Goal: Information Seeking & Learning: Learn about a topic

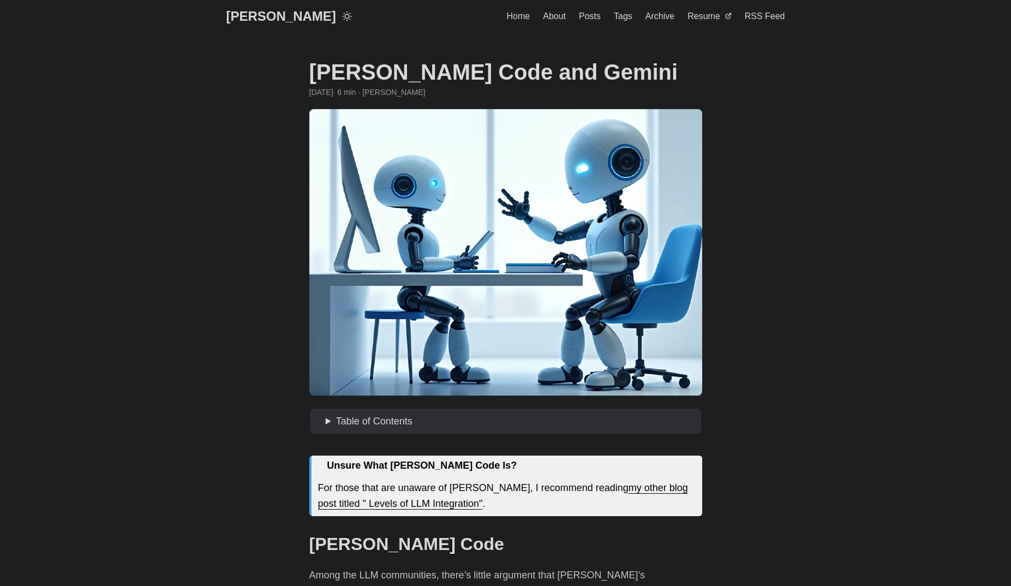
scroll to position [273, 0]
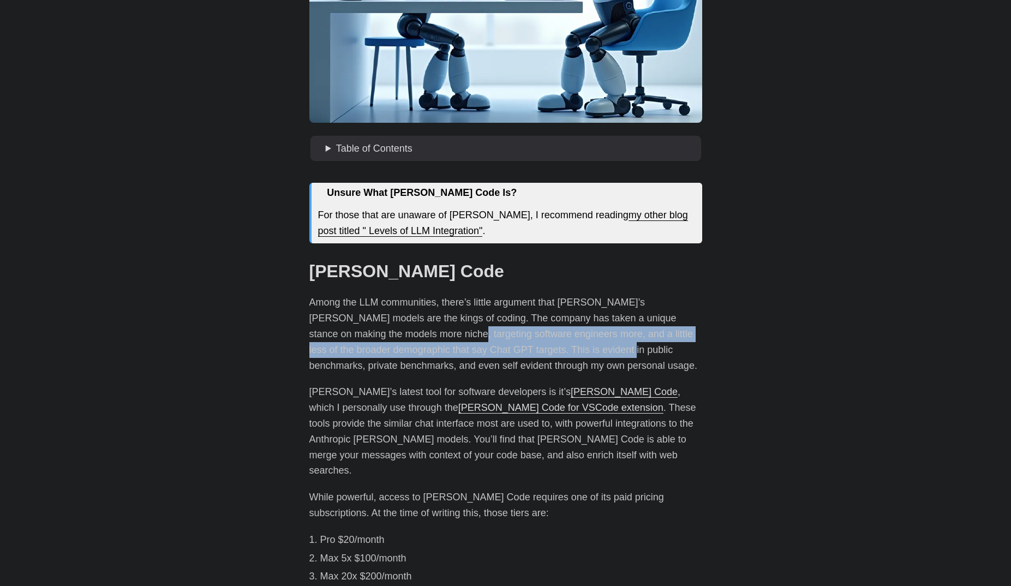
drag, startPoint x: 376, startPoint y: 337, endPoint x: 513, endPoint y: 357, distance: 138.5
click at [513, 357] on p "Among the LLM communities, there’s little argument that [PERSON_NAME]’s [PERSON…" at bounding box center [505, 334] width 393 height 79
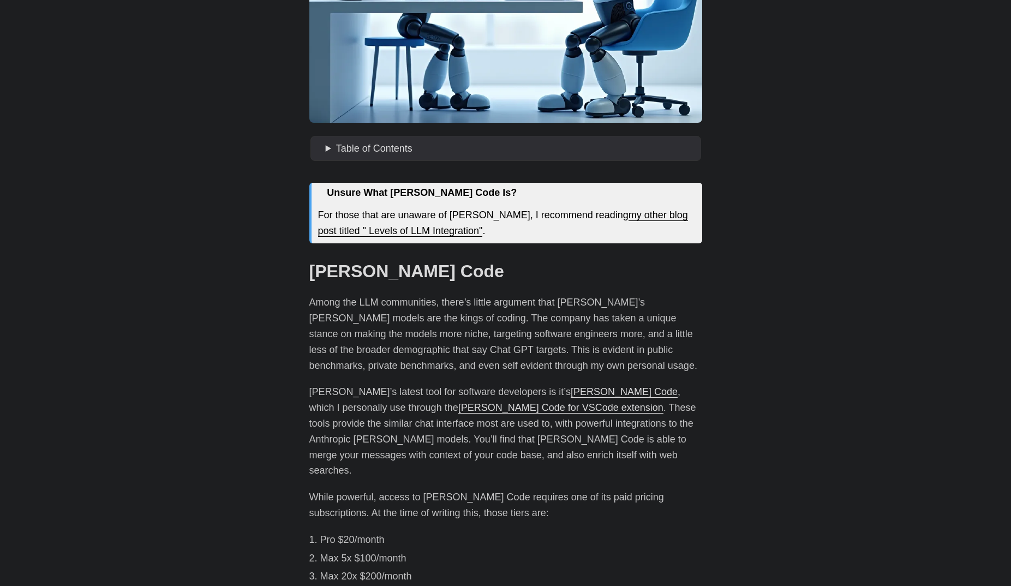
drag, startPoint x: 513, startPoint y: 357, endPoint x: 474, endPoint y: 378, distance: 44.2
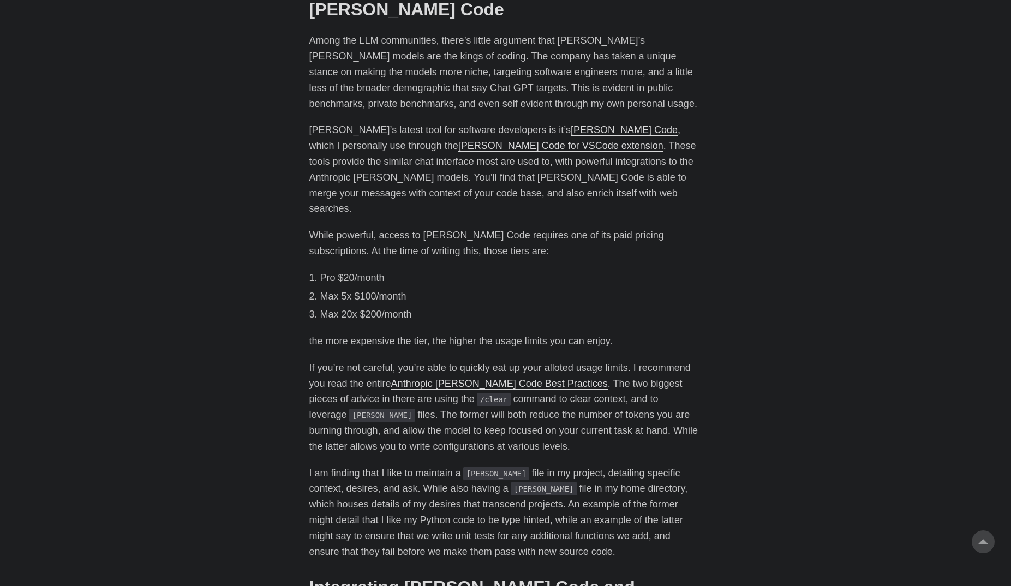
scroll to position [546, 0]
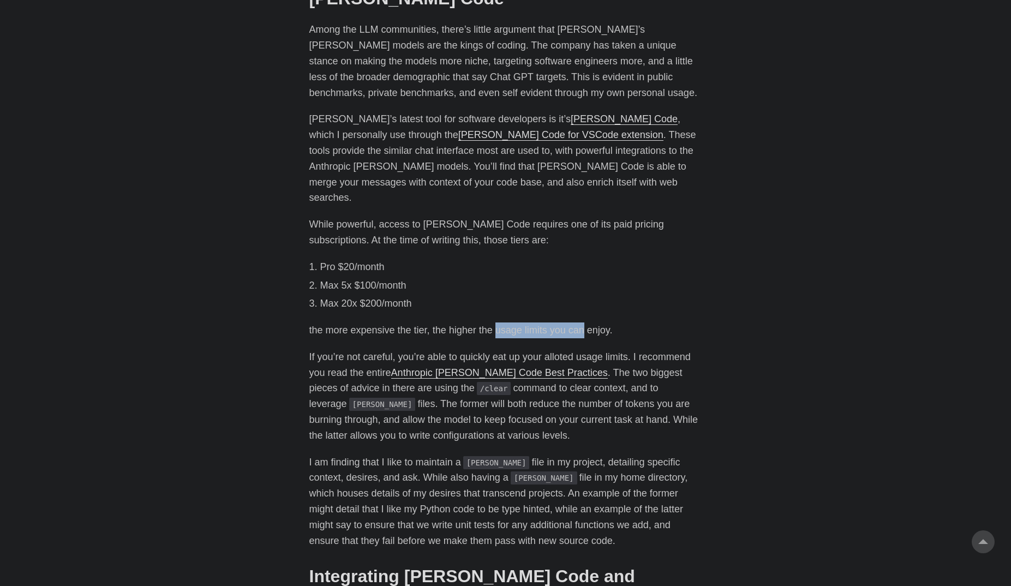
drag, startPoint x: 498, startPoint y: 316, endPoint x: 585, endPoint y: 317, distance: 87.3
click at [585, 323] on p "the more expensive the tier, the higher the usage limits you can enjoy." at bounding box center [505, 331] width 393 height 16
click at [433, 349] on p "If you’re not careful, you’re able to quickly eat up your alloted usage limits.…" at bounding box center [505, 396] width 393 height 94
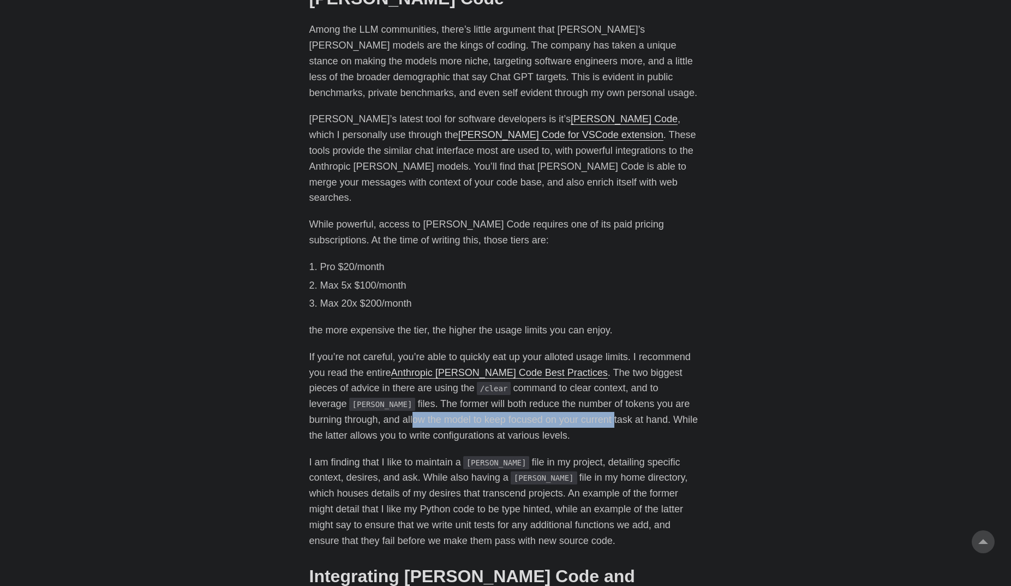
drag, startPoint x: 375, startPoint y: 406, endPoint x: 581, endPoint y: 408, distance: 205.8
click at [581, 408] on p "If you’re not careful, you’re able to quickly eat up your alloted usage limits.…" at bounding box center [505, 396] width 393 height 94
click at [410, 422] on p "If you’re not careful, you’re able to quickly eat up your alloted usage limits.…" at bounding box center [505, 396] width 393 height 94
drag, startPoint x: 456, startPoint y: 420, endPoint x: 506, endPoint y: 421, distance: 50.2
click at [506, 421] on p "If you’re not careful, you’re able to quickly eat up your alloted usage limits.…" at bounding box center [505, 396] width 393 height 94
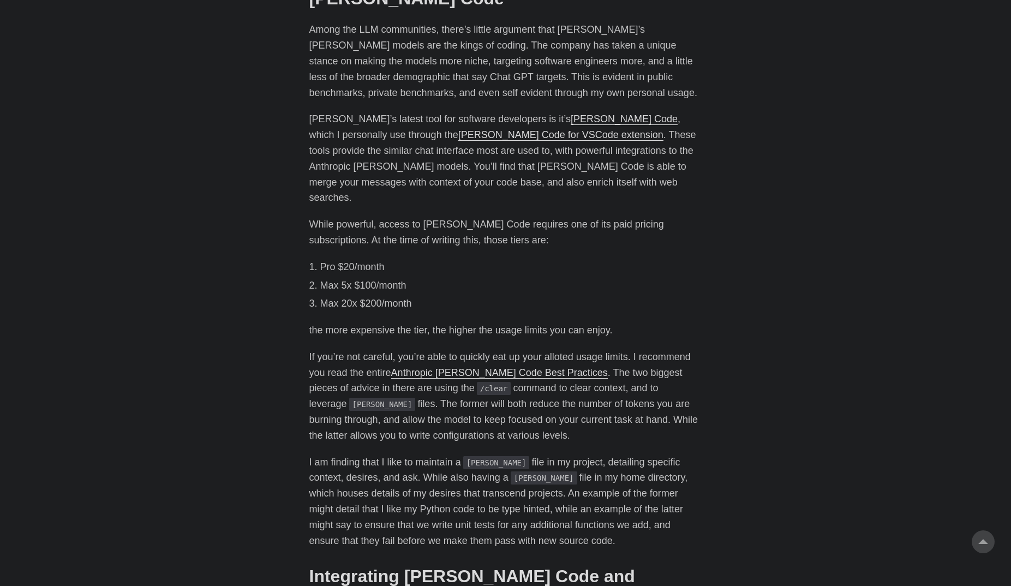
click at [387, 455] on p "I am finding that I like to maintain a [PERSON_NAME] file in my project, detail…" at bounding box center [505, 502] width 393 height 94
drag, startPoint x: 384, startPoint y: 462, endPoint x: 427, endPoint y: 461, distance: 43.7
click at [427, 461] on p "I am finding that I like to maintain a [PERSON_NAME] file in my project, detail…" at bounding box center [505, 502] width 393 height 94
drag, startPoint x: 427, startPoint y: 461, endPoint x: 465, endPoint y: 460, distance: 37.7
click at [465, 460] on p "I am finding that I like to maintain a [PERSON_NAME] file in my project, detail…" at bounding box center [505, 502] width 393 height 94
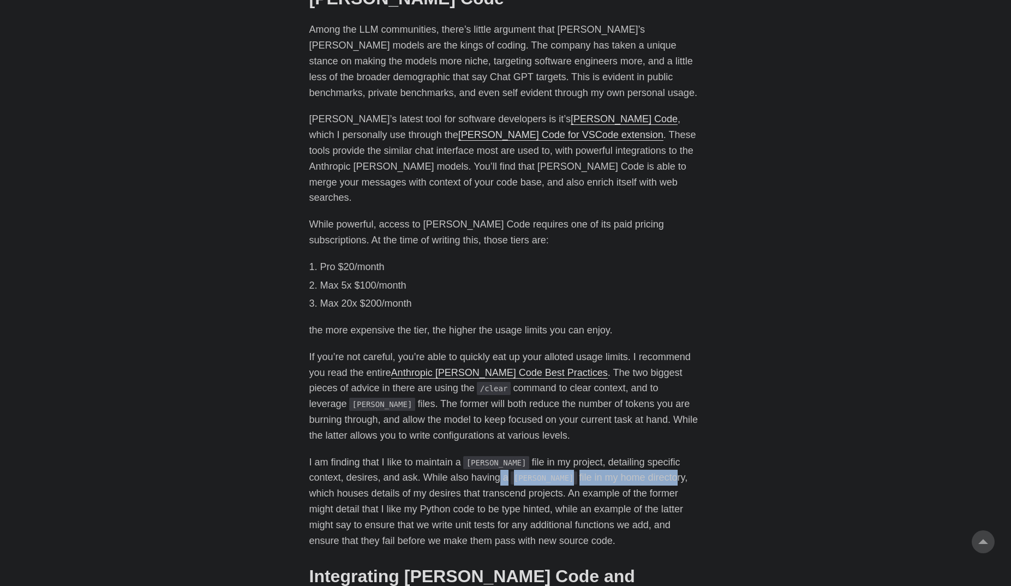
drag, startPoint x: 491, startPoint y: 466, endPoint x: 650, endPoint y: 464, distance: 159.4
click at [650, 464] on p "I am finding that I like to maintain a [PERSON_NAME] file in my project, detail…" at bounding box center [505, 502] width 393 height 94
drag, startPoint x: 650, startPoint y: 464, endPoint x: 568, endPoint y: 480, distance: 83.5
click at [568, 480] on p "I am finding that I like to maintain a [PERSON_NAME] file in my project, detail…" at bounding box center [505, 502] width 393 height 94
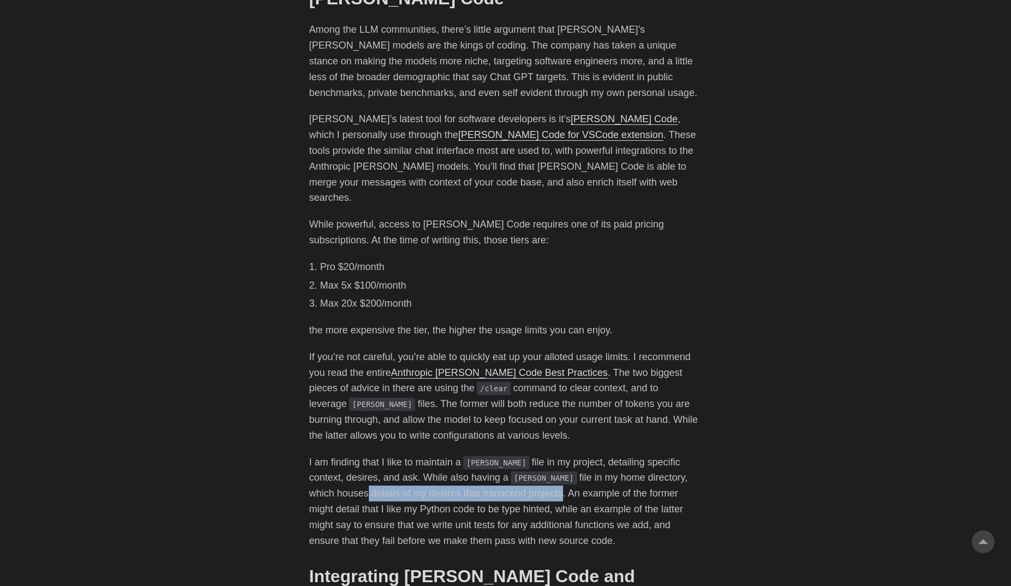
drag, startPoint x: 351, startPoint y: 479, endPoint x: 530, endPoint y: 482, distance: 179.0
click at [530, 482] on p "I am finding that I like to maintain a [PERSON_NAME] file in my project, detail…" at bounding box center [505, 502] width 393 height 94
drag, startPoint x: 530, startPoint y: 482, endPoint x: 569, endPoint y: 487, distance: 39.0
click at [569, 487] on p "I am finding that I like to maintain a [PERSON_NAME] file in my project, detail…" at bounding box center [505, 502] width 393 height 94
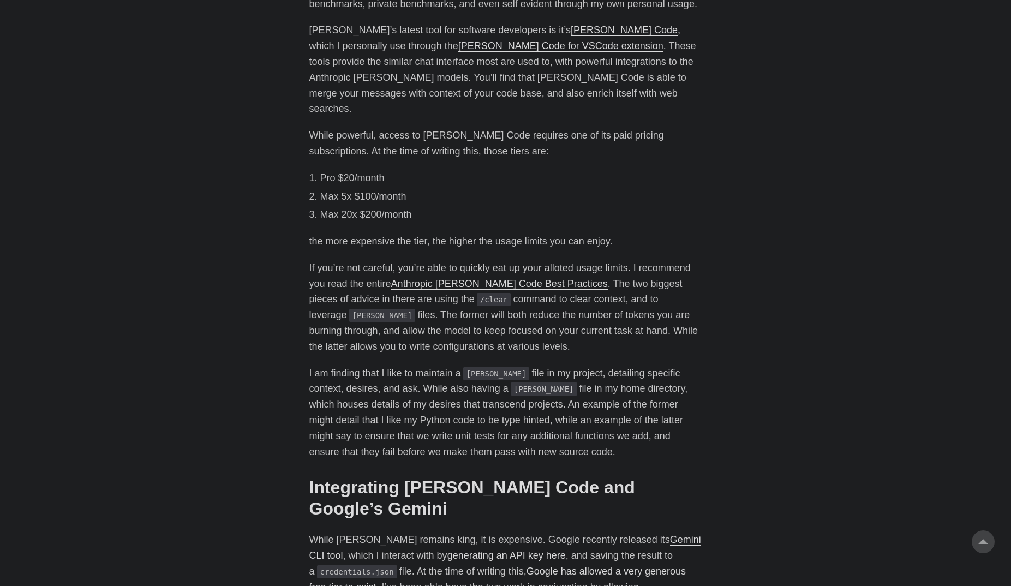
scroll to position [655, 0]
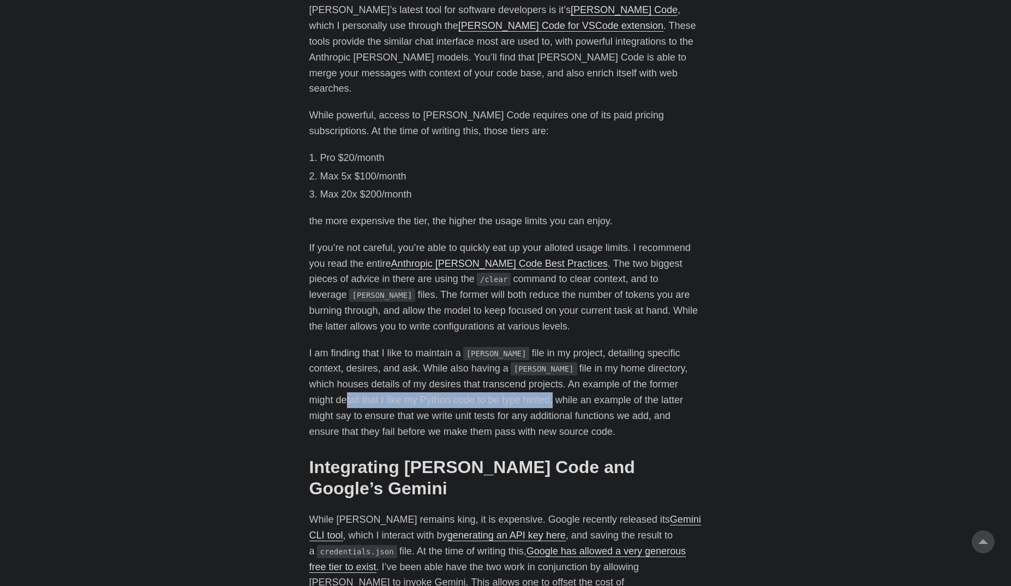
drag, startPoint x: 315, startPoint y: 385, endPoint x: 526, endPoint y: 386, distance: 210.7
click at [526, 386] on p "I am finding that I like to maintain a [PERSON_NAME] file in my project, detail…" at bounding box center [505, 392] width 393 height 94
drag, startPoint x: 526, startPoint y: 386, endPoint x: 541, endPoint y: 388, distance: 15.9
click at [541, 388] on p "I am finding that I like to maintain a [PERSON_NAME] file in my project, detail…" at bounding box center [505, 392] width 393 height 94
drag, startPoint x: 541, startPoint y: 388, endPoint x: 538, endPoint y: 404, distance: 16.3
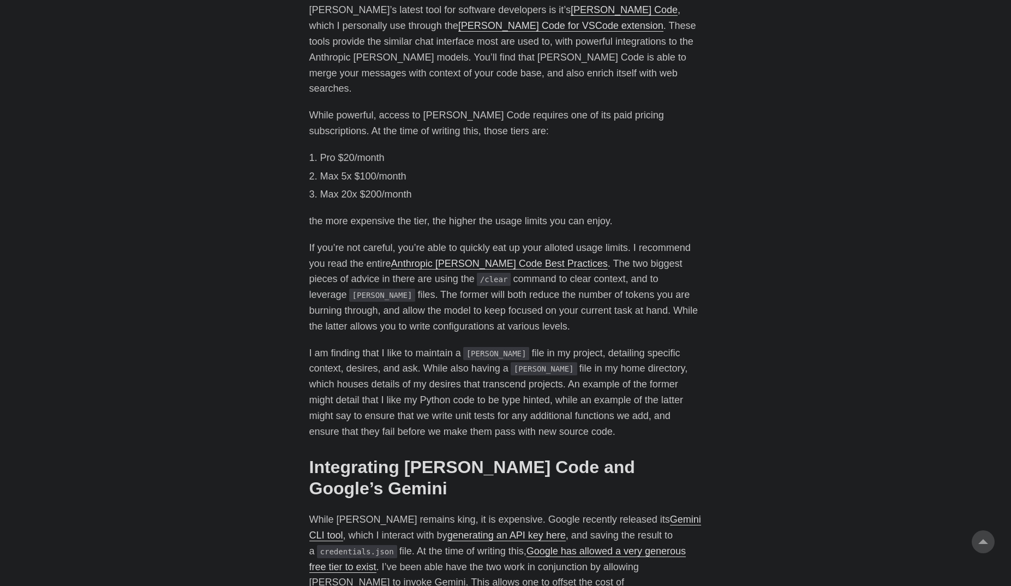
click at [538, 404] on p "I am finding that I like to maintain a [PERSON_NAME] file in my project, detail…" at bounding box center [505, 392] width 393 height 94
drag, startPoint x: 347, startPoint y: 404, endPoint x: 587, endPoint y: 402, distance: 239.6
click at [587, 402] on p "I am finding that I like to maintain a [PERSON_NAME] file in my project, detail…" at bounding box center [505, 392] width 393 height 94
drag, startPoint x: 587, startPoint y: 402, endPoint x: 577, endPoint y: 411, distance: 13.1
click at [577, 411] on p "I am finding that I like to maintain a [PERSON_NAME] file in my project, detail…" at bounding box center [505, 392] width 393 height 94
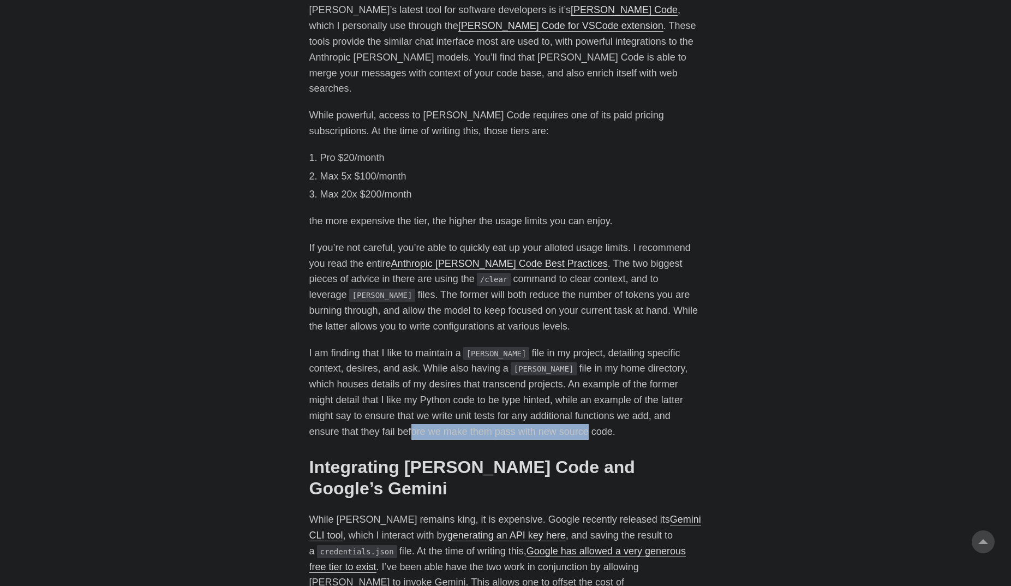
drag, startPoint x: 356, startPoint y: 418, endPoint x: 529, endPoint y: 418, distance: 173.0
click at [529, 418] on p "I am finding that I like to maintain a [PERSON_NAME] file in my project, detail…" at bounding box center [505, 392] width 393 height 94
drag, startPoint x: 529, startPoint y: 418, endPoint x: 566, endPoint y: 420, distance: 36.6
click at [566, 420] on p "I am finding that I like to maintain a [PERSON_NAME] file in my project, detail…" at bounding box center [505, 392] width 393 height 94
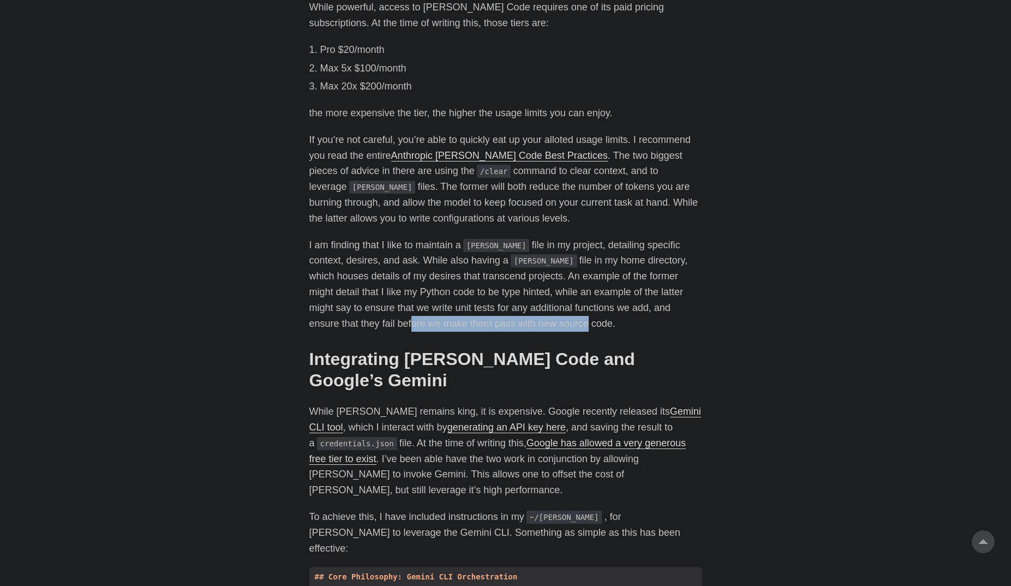
scroll to position [764, 0]
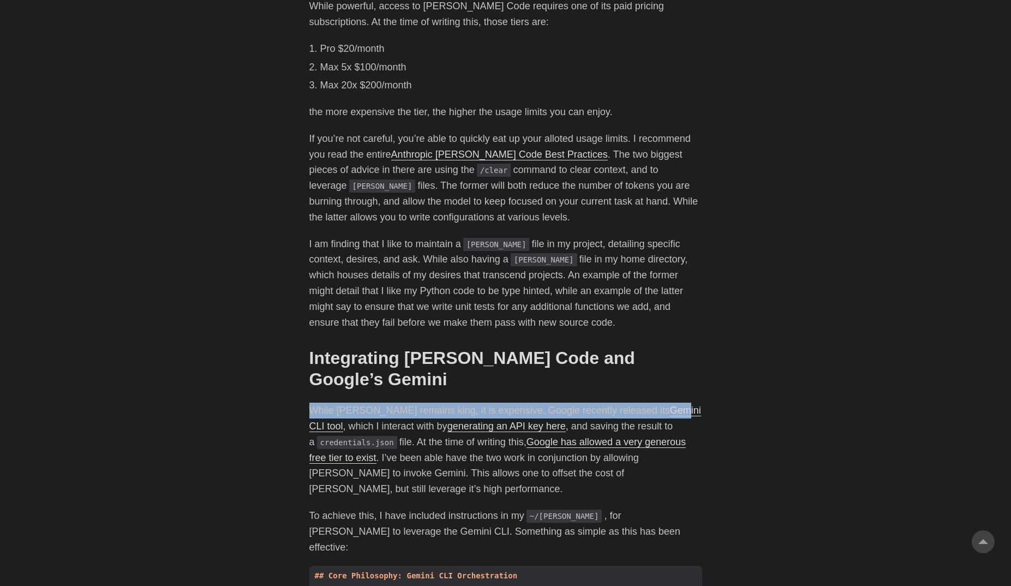
drag, startPoint x: 308, startPoint y: 371, endPoint x: 634, endPoint y: 368, distance: 325.8
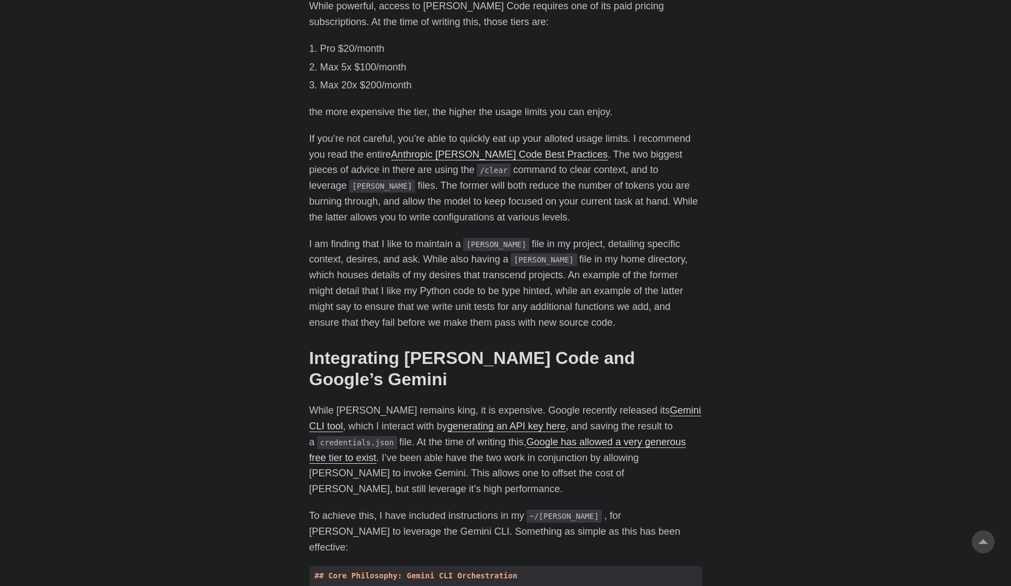
click at [410, 403] on p "While [PERSON_NAME] remains king, it is expensive. Google recently released its…" at bounding box center [505, 450] width 393 height 94
drag, startPoint x: 392, startPoint y: 405, endPoint x: 497, endPoint y: 403, distance: 105.3
click at [497, 403] on p "While [PERSON_NAME] remains king, it is expensive. Google recently released its…" at bounding box center [505, 450] width 393 height 94
drag, startPoint x: 497, startPoint y: 403, endPoint x: 504, endPoint y: 428, distance: 25.9
click at [504, 428] on p "While [PERSON_NAME] remains king, it is expensive. Google recently released its…" at bounding box center [505, 450] width 393 height 94
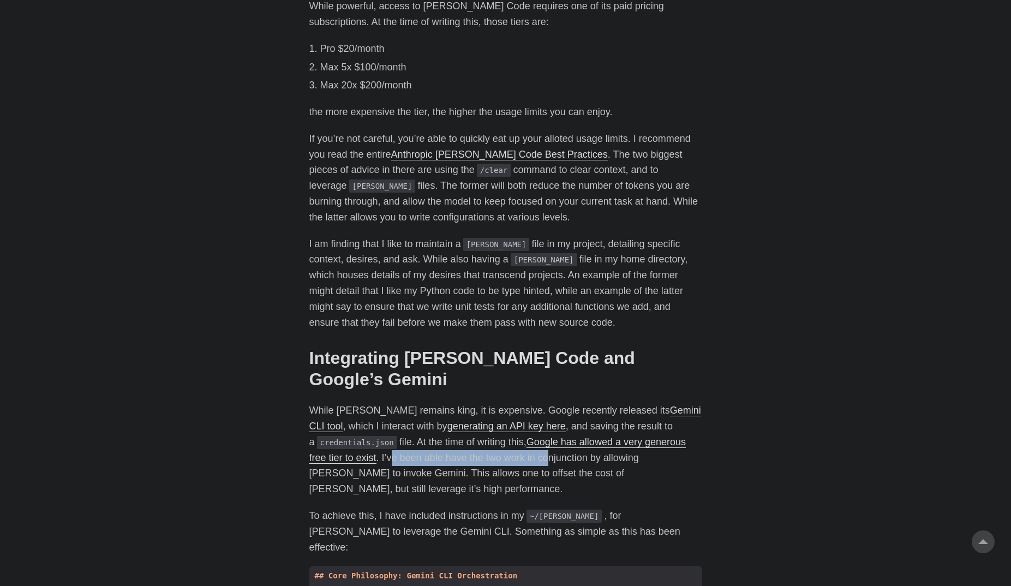
drag, startPoint x: 369, startPoint y: 422, endPoint x: 527, endPoint y: 419, distance: 157.2
click at [527, 419] on p "While [PERSON_NAME] remains king, it is expensive. Google recently released its…" at bounding box center [505, 450] width 393 height 94
click at [409, 434] on p "While [PERSON_NAME] remains king, it is expensive. Google recently released its…" at bounding box center [505, 450] width 393 height 94
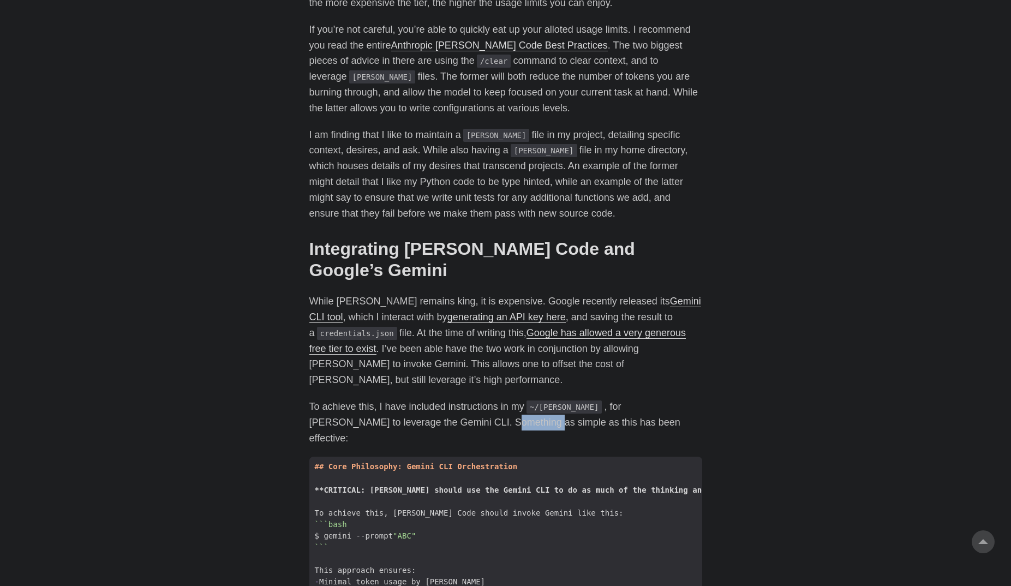
drag, startPoint x: 403, startPoint y: 388, endPoint x: 441, endPoint y: 385, distance: 37.8
click at [441, 399] on p "To achieve this, I have included instructions in my ~/[PERSON_NAME] , for [PERS…" at bounding box center [505, 422] width 393 height 47
click at [396, 473] on span at bounding box center [787, 478] width 956 height 11
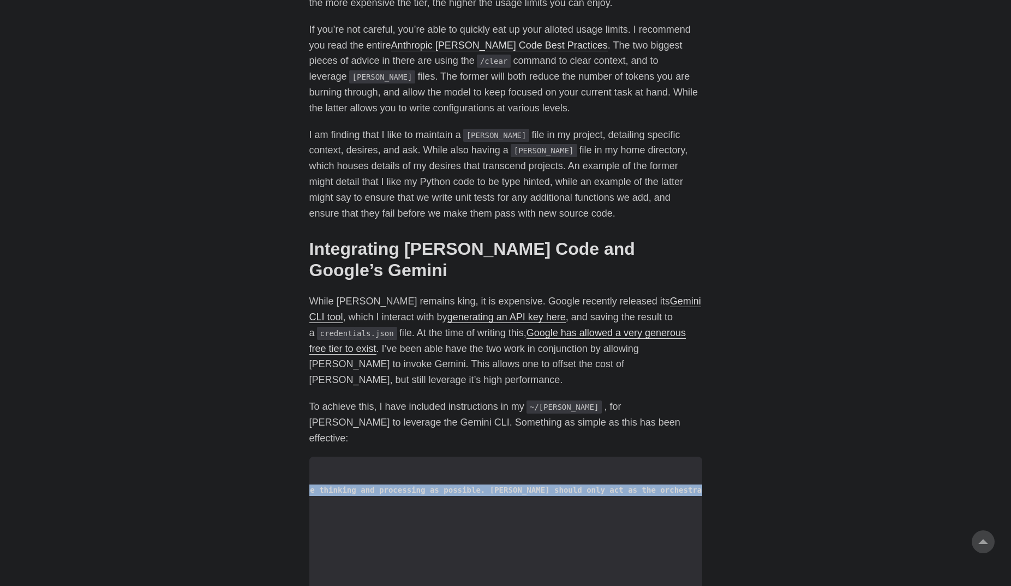
scroll to position [0, 0]
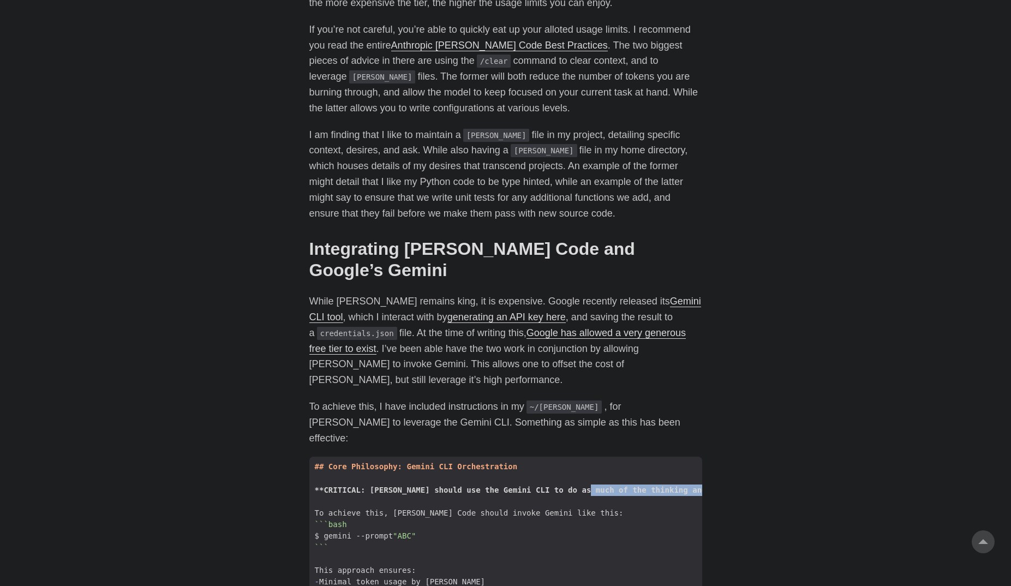
drag, startPoint x: 568, startPoint y: 437, endPoint x: 249, endPoint y: 448, distance: 319.4
click at [416, 508] on span "To achieve this, [PERSON_NAME] Code should invoke Gemini like this:" at bounding box center [469, 513] width 320 height 11
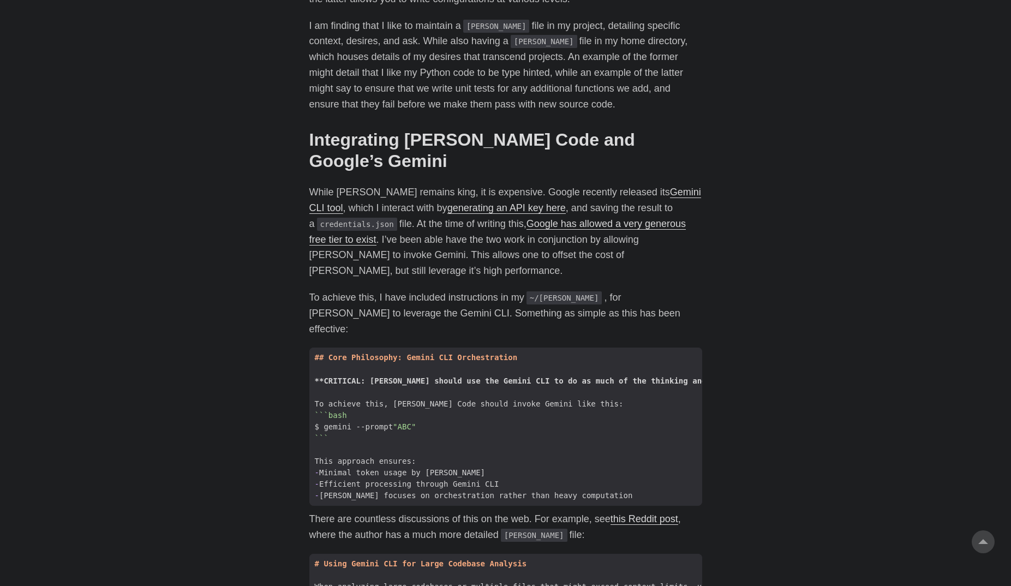
scroll to position [1201, 0]
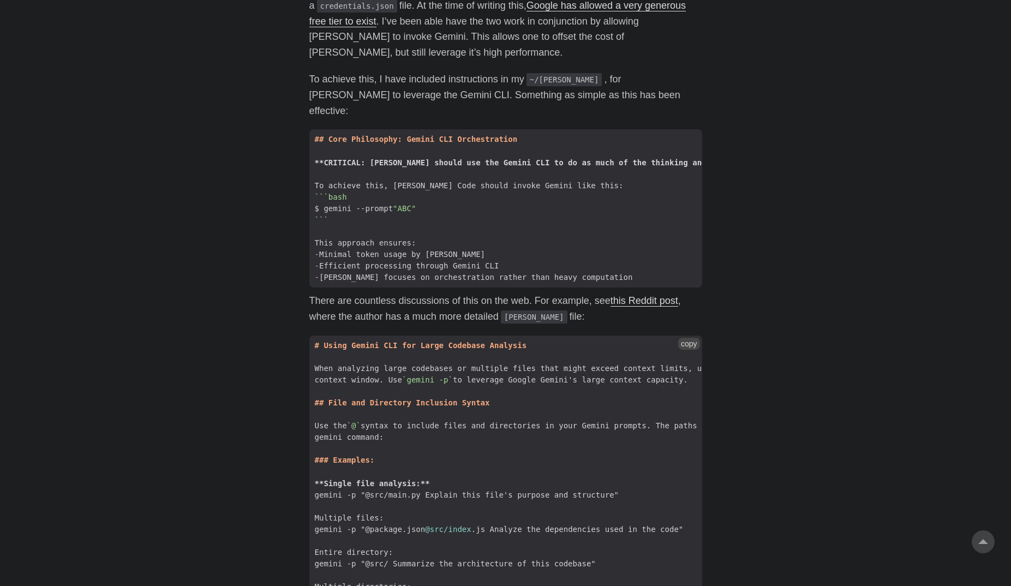
click at [498, 363] on span "When analyzing large codebases or multiple files that might exceed context limi…" at bounding box center [586, 368] width 555 height 11
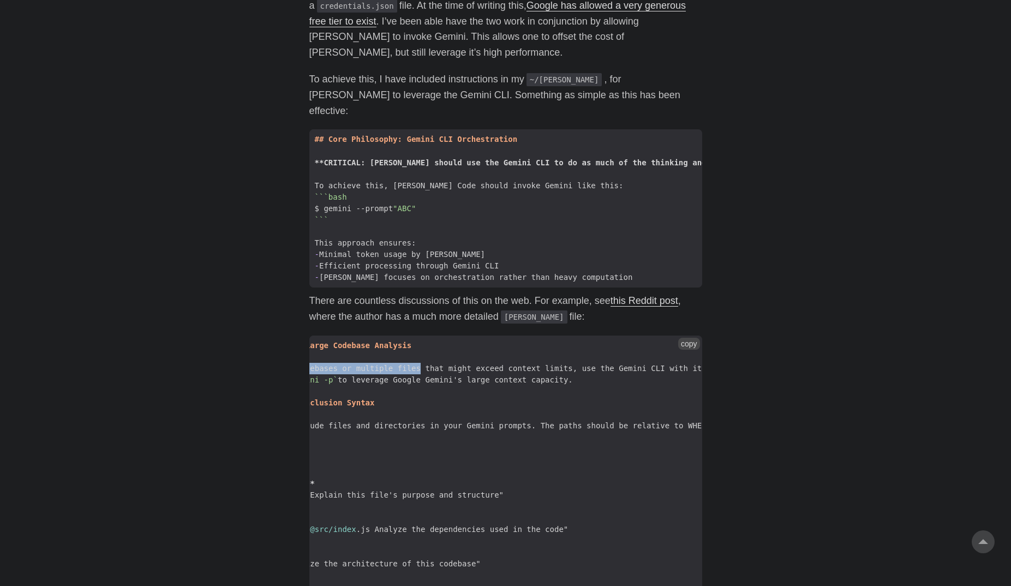
scroll to position [0, 0]
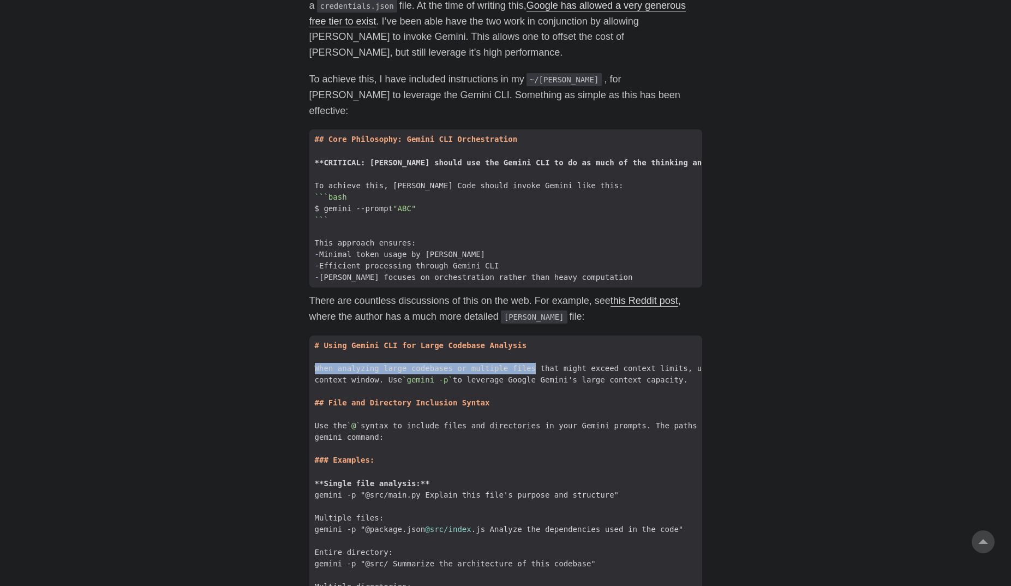
drag, startPoint x: 498, startPoint y: 321, endPoint x: 304, endPoint y: 326, distance: 194.4
click at [304, 326] on main "[PERSON_NAME] Code and Gemini [DATE] · 6 min · [PERSON_NAME] Table of Contents …" at bounding box center [505, 464] width 419 height 3264
click at [472, 374] on span "context window. Use `gemini -p` to leverage Google Gemini's large context capac…" at bounding box center [501, 379] width 384 height 11
drag, startPoint x: 402, startPoint y: 380, endPoint x: 470, endPoint y: 380, distance: 68.2
click at [470, 420] on span "Use the `@` syntax to include files and directories in your Gemini prompts. The…" at bounding box center [598, 425] width 578 height 11
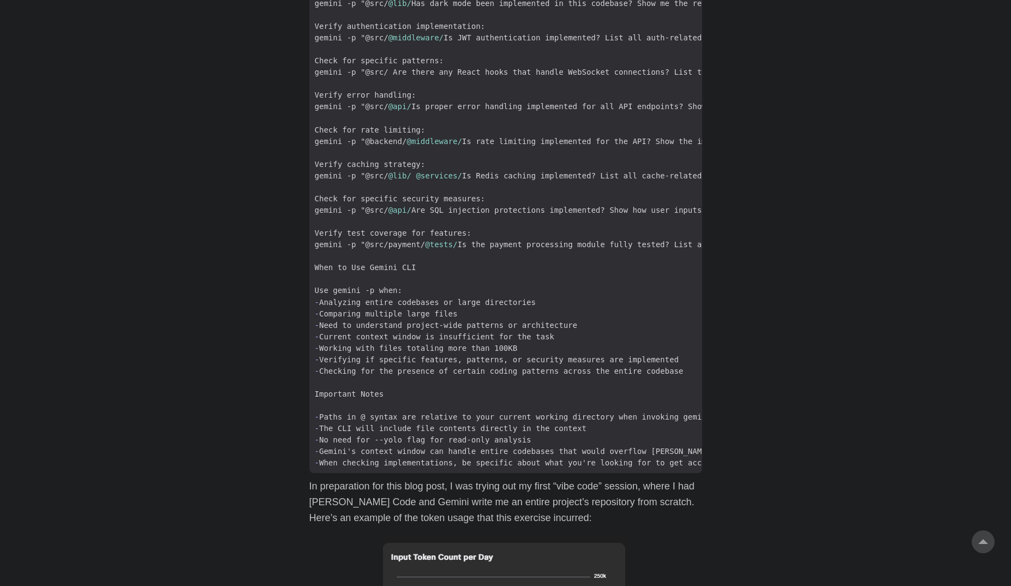
scroll to position [1965, 0]
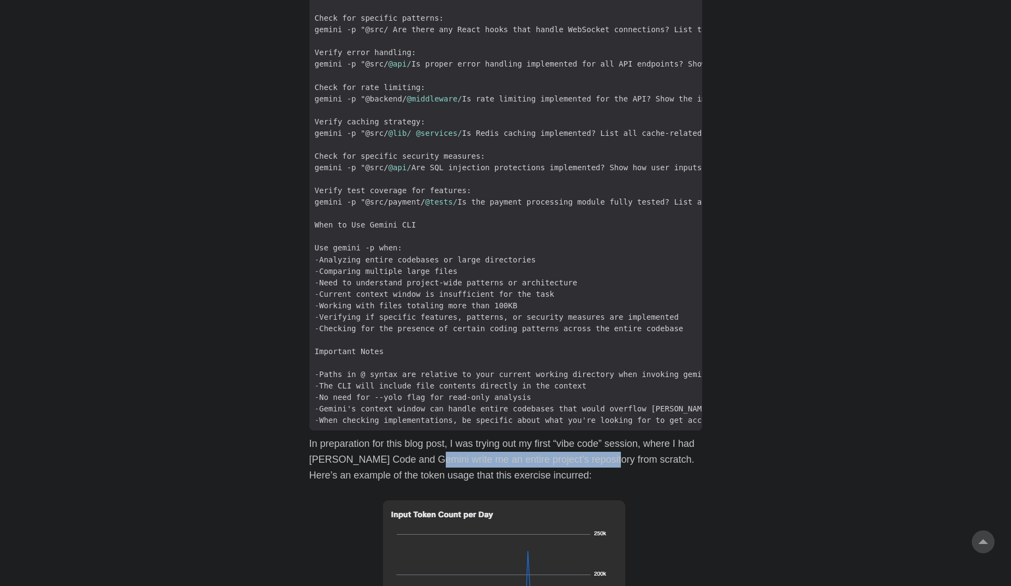
drag, startPoint x: 424, startPoint y: 424, endPoint x: 601, endPoint y: 422, distance: 177.4
click at [601, 436] on p "In preparation for this blog post, I was trying out my first “vibe code” sessio…" at bounding box center [505, 459] width 393 height 47
drag, startPoint x: 601, startPoint y: 422, endPoint x: 510, endPoint y: 430, distance: 91.5
click at [510, 436] on p "In preparation for this blog post, I was trying out my first “vibe code” sessio…" at bounding box center [505, 459] width 393 height 47
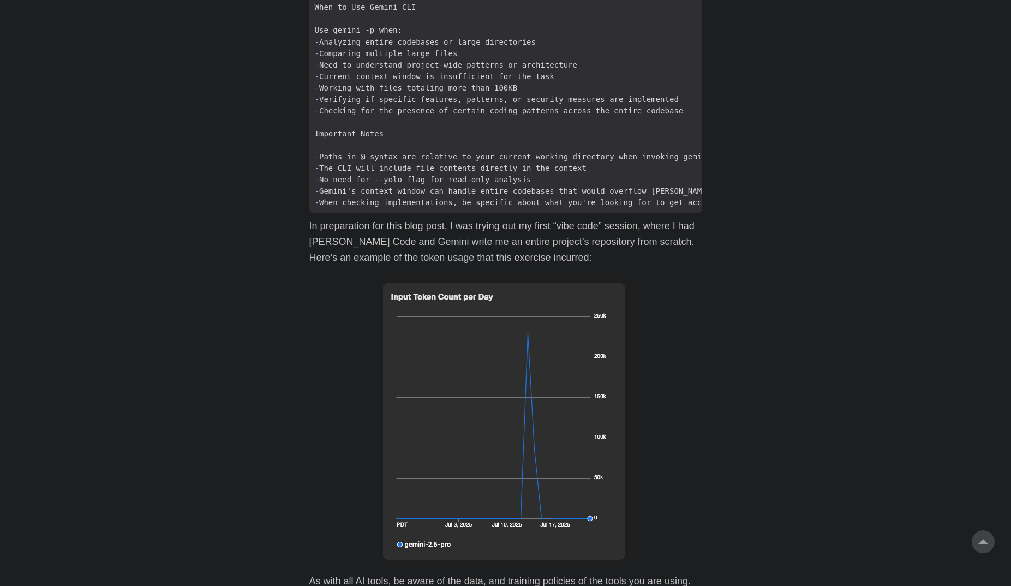
scroll to position [2183, 0]
drag, startPoint x: 426, startPoint y: 219, endPoint x: 534, endPoint y: 218, distance: 108.1
click at [534, 218] on p "In preparation for this blog post, I was trying out my first “vibe code” sessio…" at bounding box center [505, 241] width 393 height 47
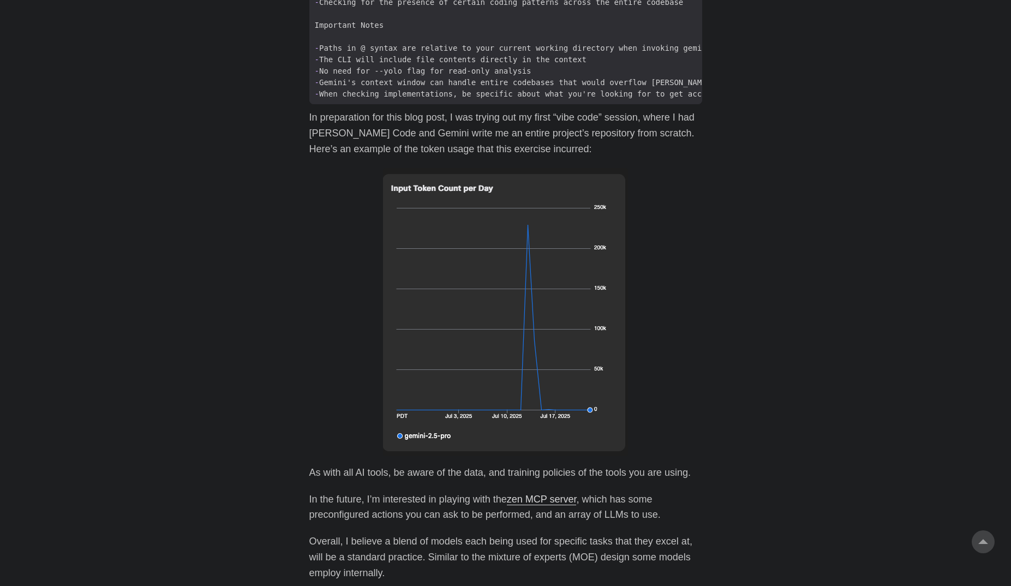
scroll to position [2292, 0]
drag, startPoint x: 373, startPoint y: 460, endPoint x: 488, endPoint y: 462, distance: 114.6
click at [488, 491] on p "In the future, I’m interested in playing with the zen MCP server , which has so…" at bounding box center [505, 507] width 393 height 32
drag, startPoint x: 488, startPoint y: 462, endPoint x: 475, endPoint y: 473, distance: 16.7
click at [475, 491] on p "In the future, I’m interested in playing with the zen MCP server , which has so…" at bounding box center [505, 507] width 393 height 32
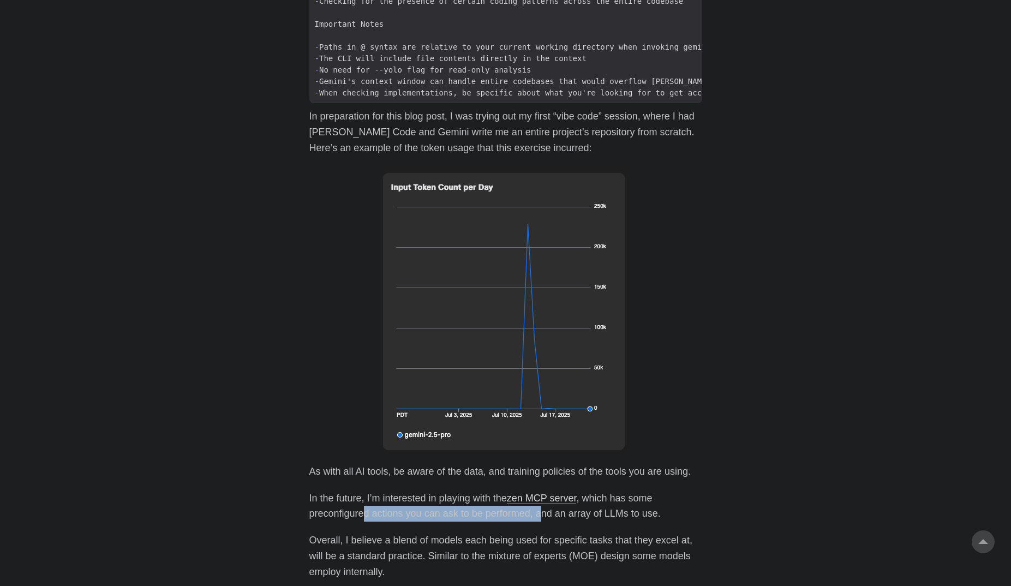
drag, startPoint x: 362, startPoint y: 475, endPoint x: 541, endPoint y: 476, distance: 179.0
click at [541, 491] on p "In the future, I’m interested in playing with the zen MCP server , which has so…" at bounding box center [505, 507] width 393 height 32
click at [414, 533] on p "Overall, I believe a blend of models each being used for specific tasks that th…" at bounding box center [505, 556] width 393 height 47
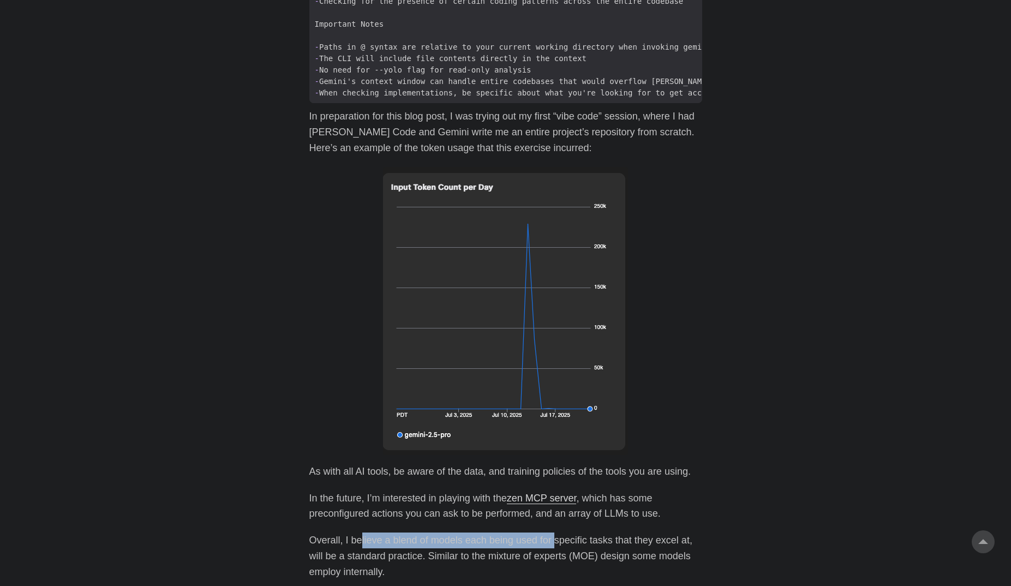
drag, startPoint x: 361, startPoint y: 499, endPoint x: 552, endPoint y: 499, distance: 191.6
click at [552, 533] on p "Overall, I believe a blend of models each being used for specific tasks that th…" at bounding box center [505, 556] width 393 height 47
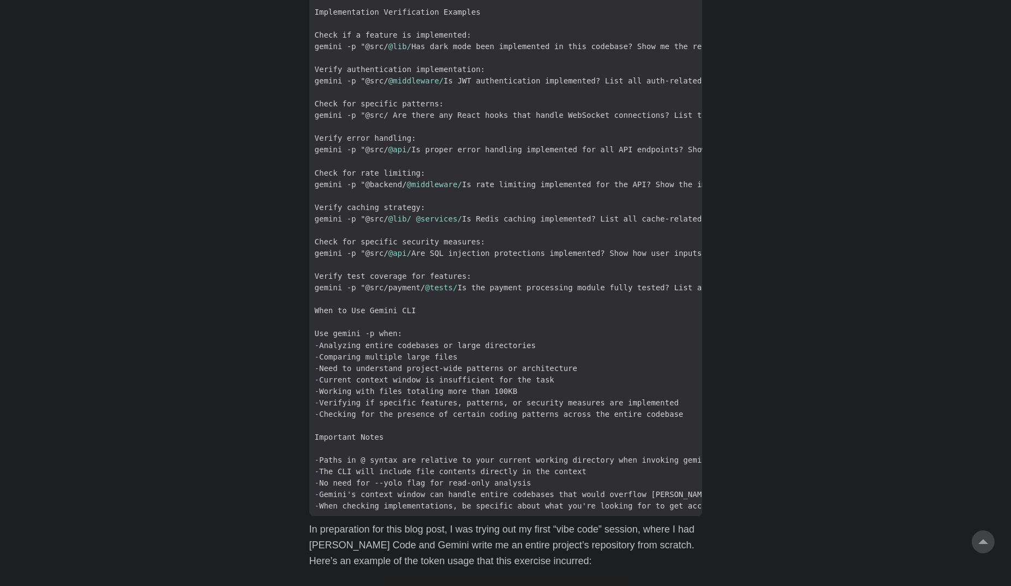
scroll to position [1885, 0]
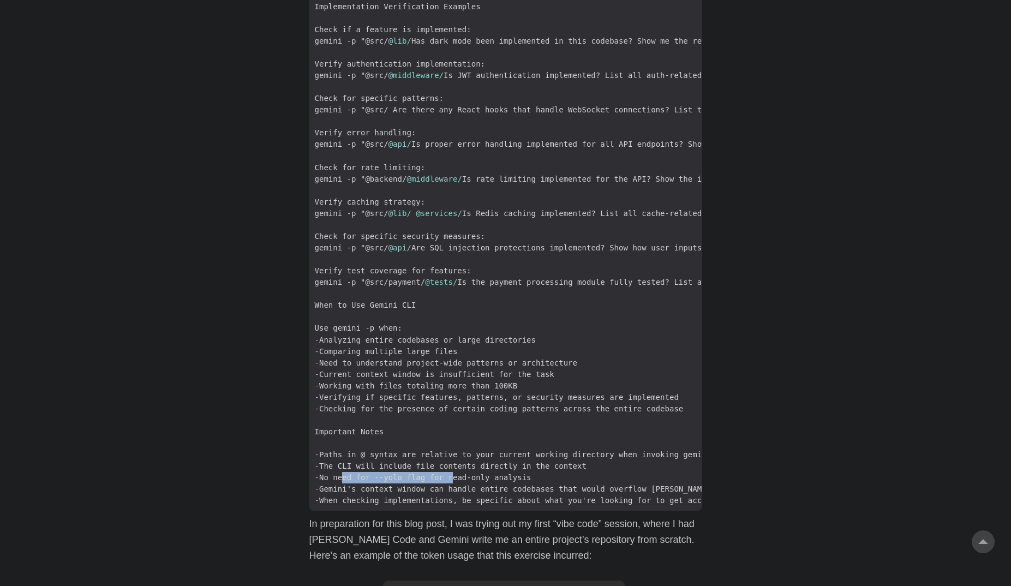
drag, startPoint x: 338, startPoint y: 427, endPoint x: 442, endPoint y: 427, distance: 103.1
click at [442, 472] on span "- No need for --yolo flag for read-only analysis" at bounding box center [423, 477] width 228 height 11
drag, startPoint x: 442, startPoint y: 427, endPoint x: 504, endPoint y: 437, distance: 63.4
click at [504, 472] on span "- No need for --yolo flag for read-only analysis" at bounding box center [423, 477] width 228 height 11
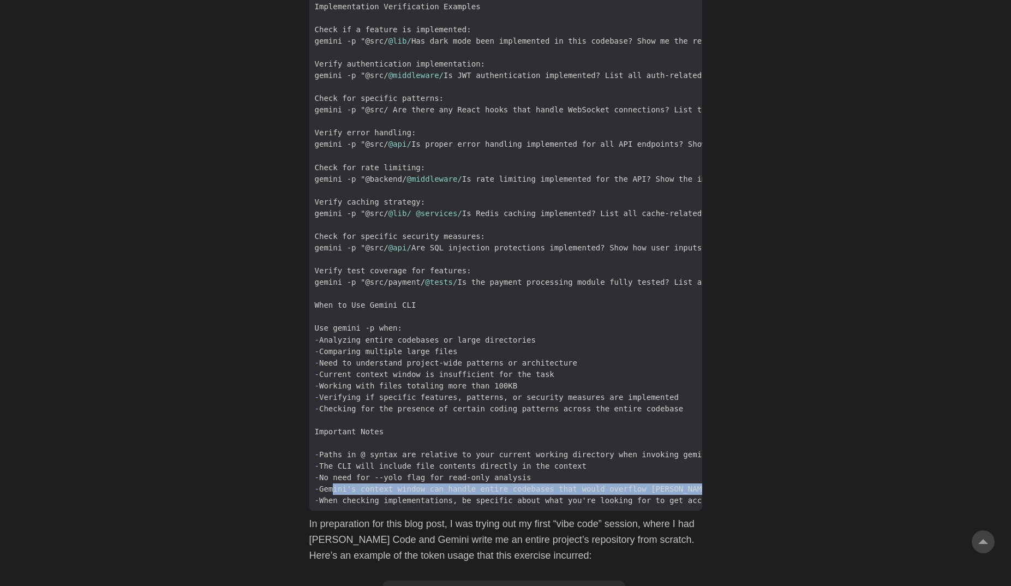
drag, startPoint x: 331, startPoint y: 442, endPoint x: 674, endPoint y: 443, distance: 343.3
click at [674, 484] on span "- Gemini's context window can handle entire codebases that would overflow [PERS…" at bounding box center [536, 489] width 454 height 11
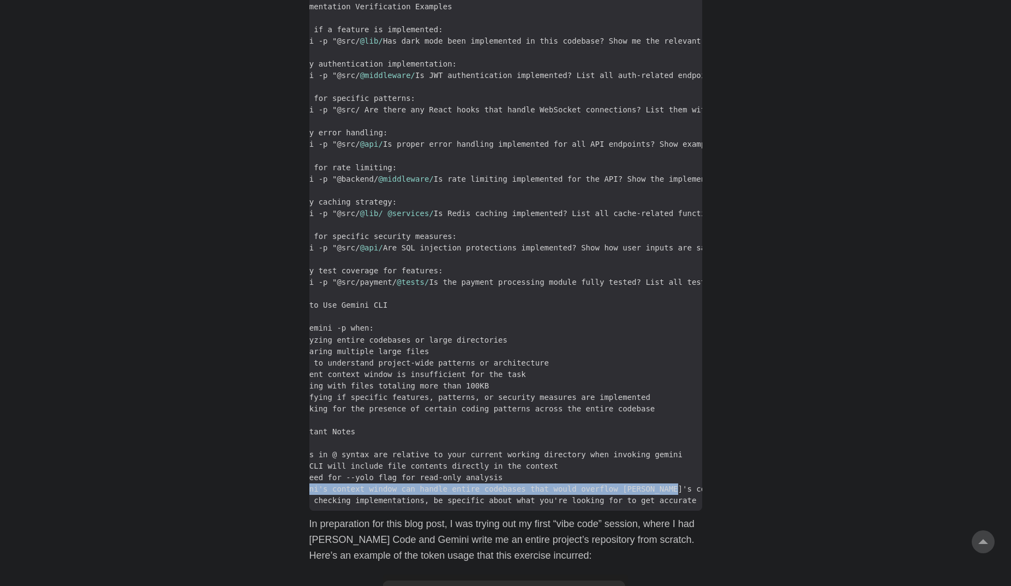
scroll to position [0, 0]
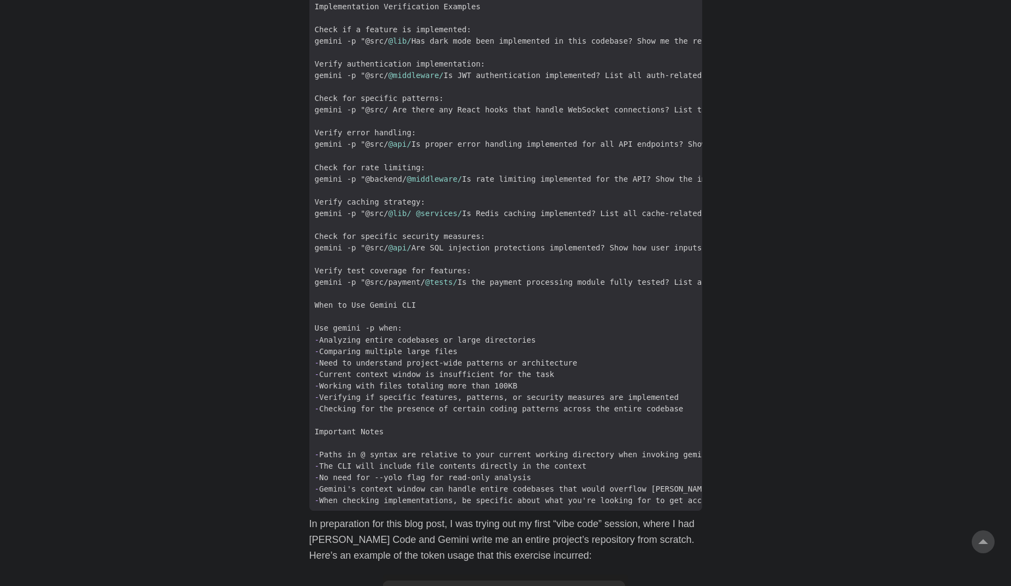
click at [362, 380] on span "- Working with files totaling more than 100KB" at bounding box center [416, 385] width 214 height 11
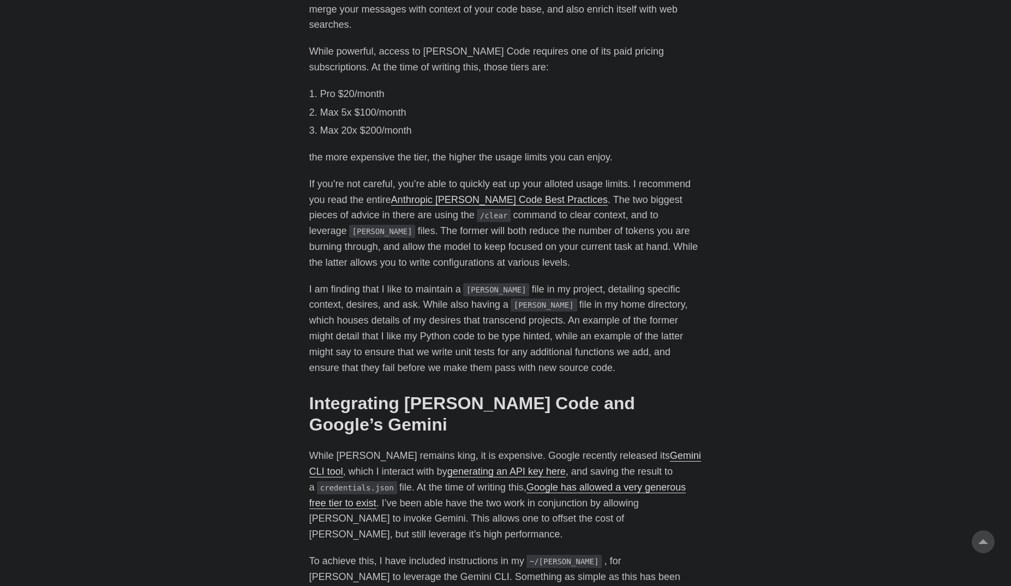
scroll to position [902, 0]
